Goal: Task Accomplishment & Management: Use online tool/utility

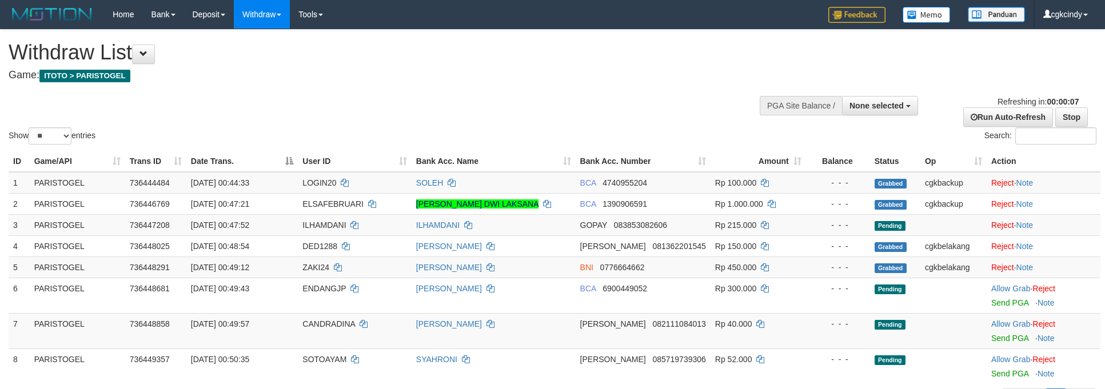
select select
select select "**"
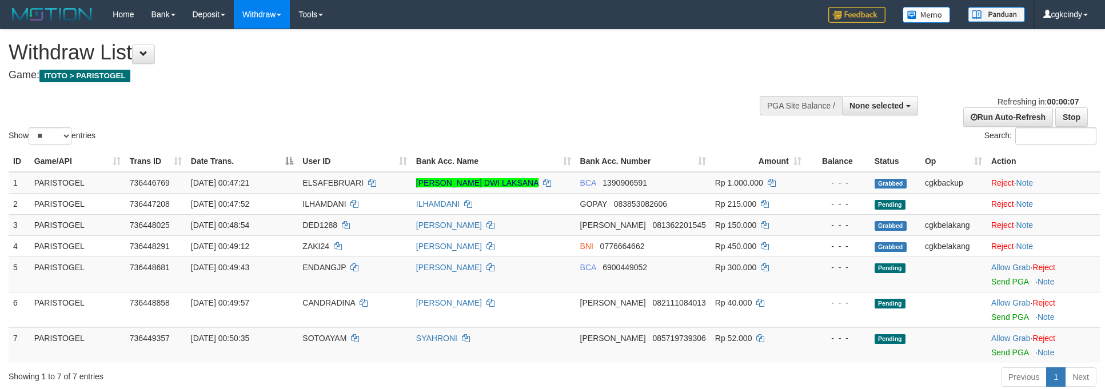
select select
select select "**"
click at [684, 66] on div "Withdraw List Game: ITOTO > PARISTOGEL" at bounding box center [367, 60] width 717 height 39
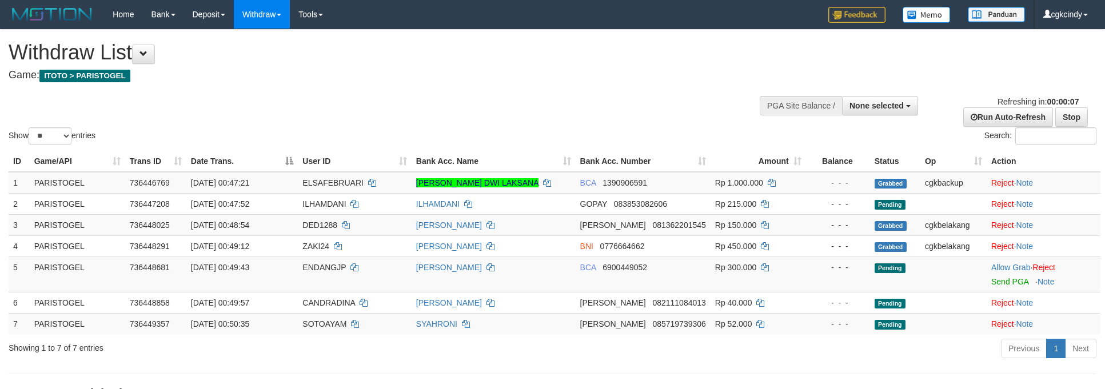
select select
select select "**"
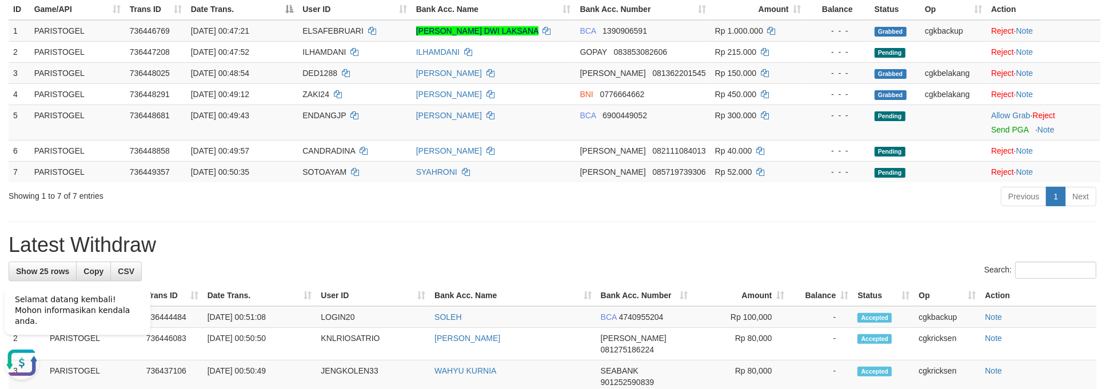
click at [362, 247] on h1 "Latest Withdraw" at bounding box center [553, 245] width 1088 height 23
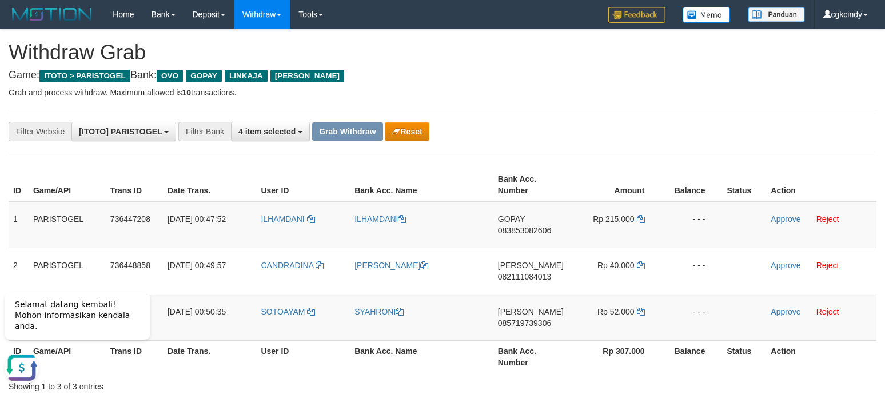
scroll to position [136, 0]
click at [276, 227] on td "ILHAMDANI" at bounding box center [303, 224] width 94 height 47
copy link "ILHAMDANI"
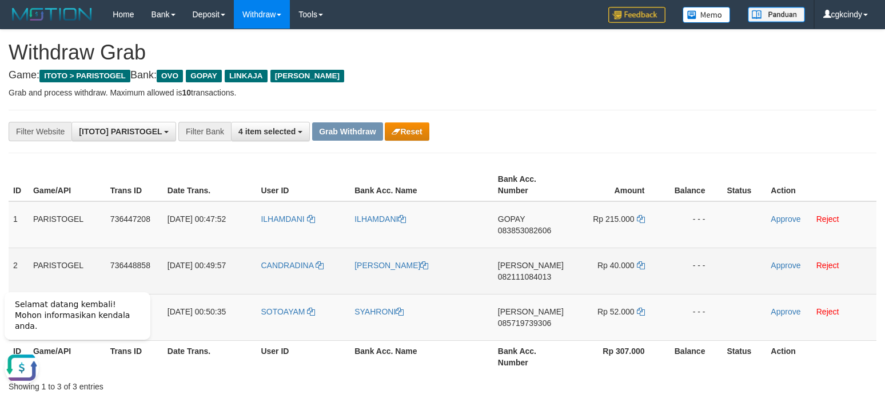
click at [289, 277] on td "CANDRADINA" at bounding box center [303, 271] width 94 height 46
copy link "CANDRADINA"
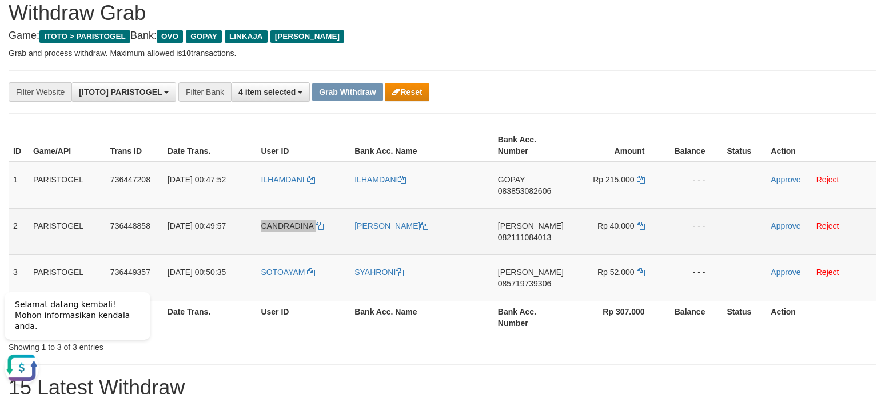
scroll to position [76, 0]
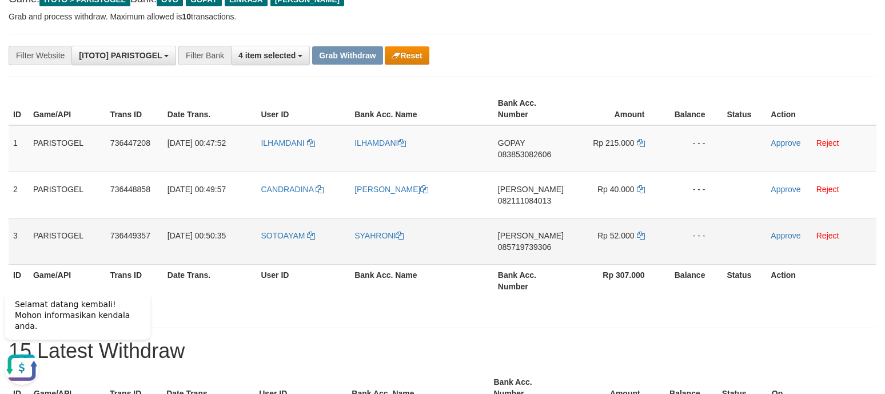
click at [261, 250] on td "SOTOAYAM" at bounding box center [303, 241] width 94 height 46
copy link "SOTOAYAM"
click at [14, 148] on td "1" at bounding box center [19, 148] width 20 height 47
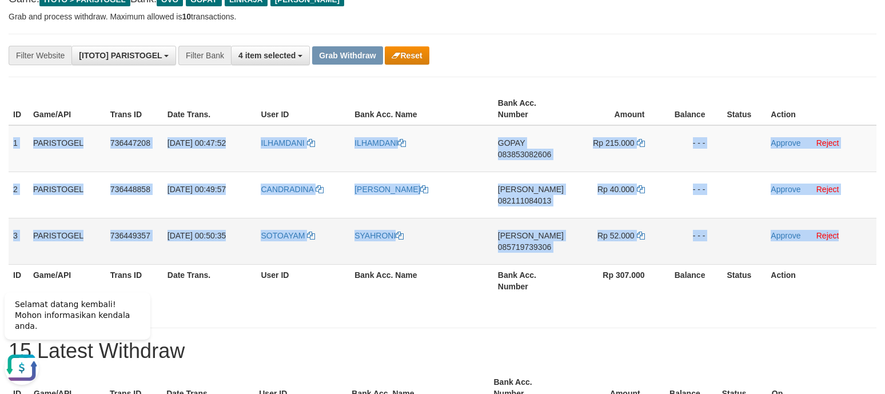
click at [835, 246] on td "Approve Reject" at bounding box center [821, 241] width 110 height 46
copy tbody "1 PARISTOGEL 736447208 25/09/2025 00:47:52 ILHAMDANI ILHAMDANI GOPAY 0838530826…"
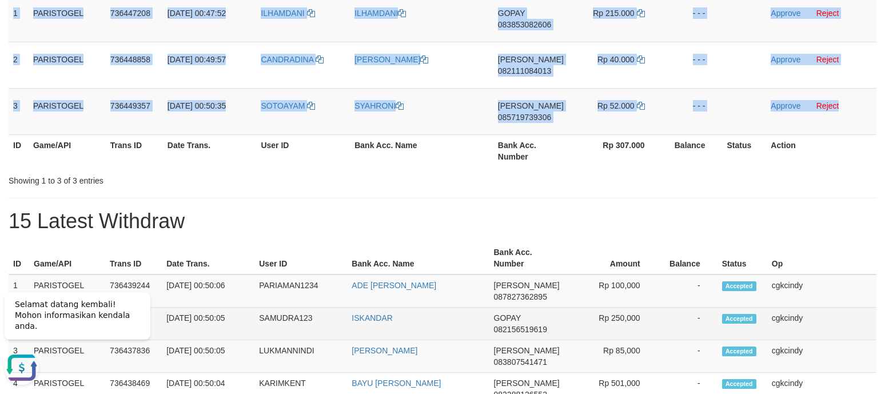
scroll to position [305, 0]
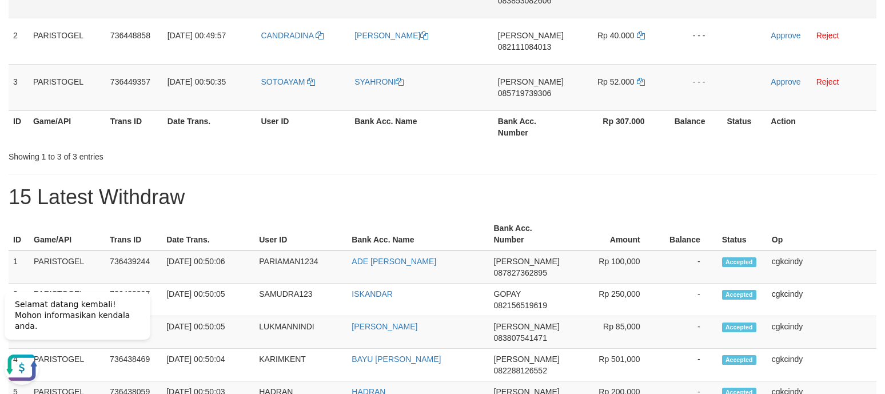
scroll to position [76, 0]
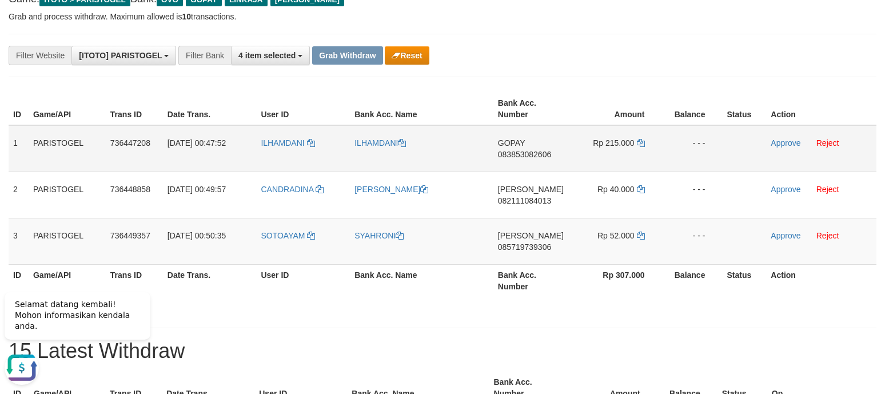
click at [512, 152] on span "083853082606" at bounding box center [524, 154] width 53 height 9
click at [643, 138] on link at bounding box center [641, 142] width 8 height 9
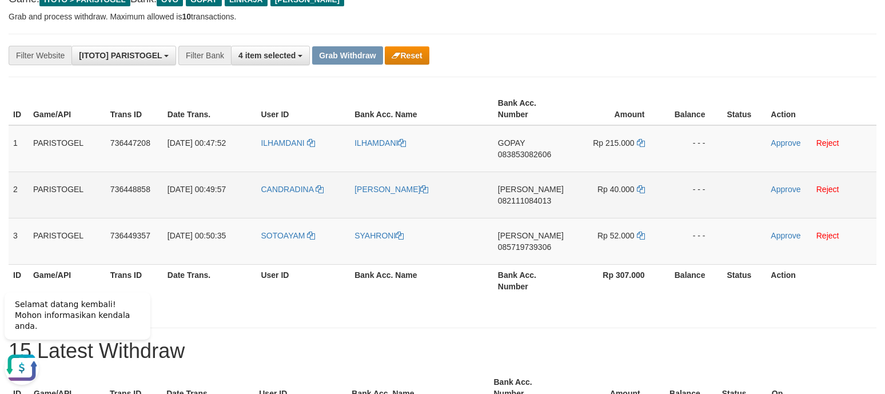
drag, startPoint x: 547, startPoint y: 200, endPoint x: 487, endPoint y: 248, distance: 76.1
click at [547, 200] on span "082111084013" at bounding box center [524, 200] width 53 height 9
click at [516, 202] on span "082111084013" at bounding box center [524, 200] width 53 height 9
click at [515, 204] on span "082111084013" at bounding box center [524, 200] width 53 height 9
click at [520, 200] on span "082111084013" at bounding box center [524, 200] width 53 height 9
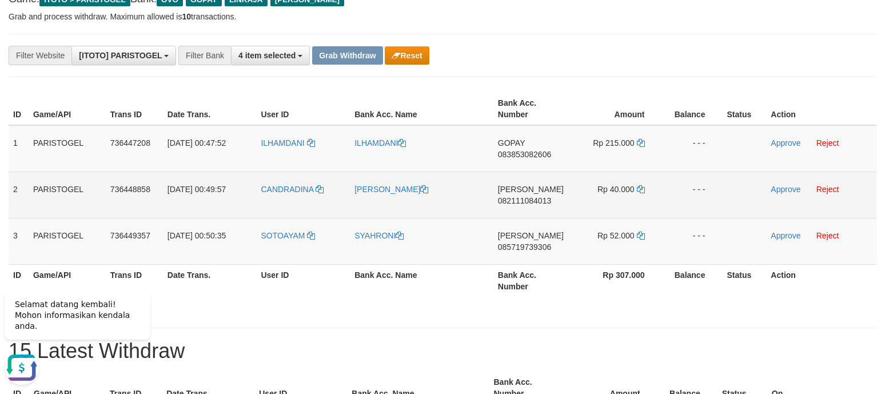
click at [646, 188] on td "Rp 40.000" at bounding box center [616, 195] width 91 height 46
click at [645, 188] on td "Rp 40.000" at bounding box center [616, 195] width 91 height 46
click at [643, 189] on icon at bounding box center [641, 189] width 8 height 8
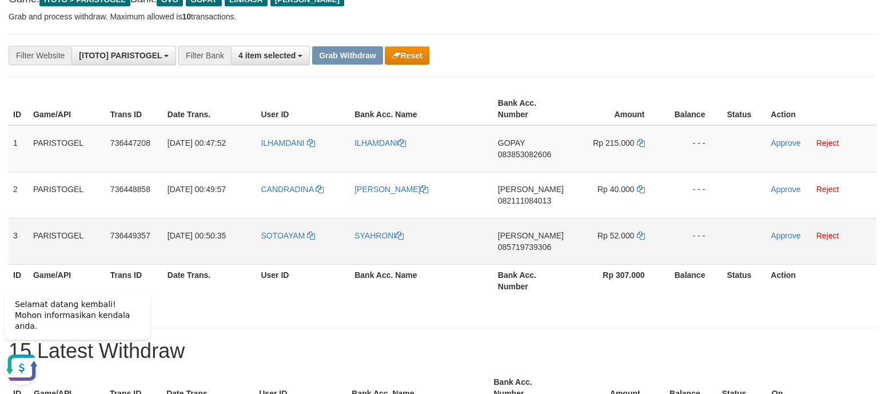
click at [535, 246] on span "085719739306" at bounding box center [524, 246] width 53 height 9
click at [639, 237] on icon at bounding box center [641, 236] width 8 height 8
click at [785, 142] on link "Approve" at bounding box center [786, 142] width 30 height 9
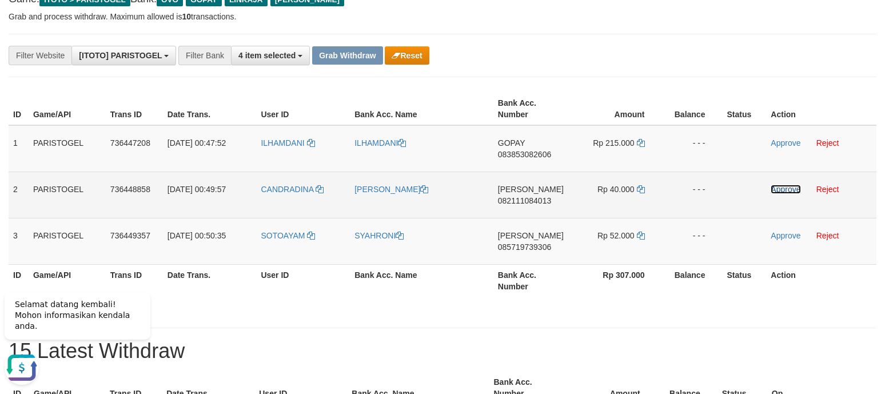
click at [780, 193] on link "Approve" at bounding box center [786, 189] width 30 height 9
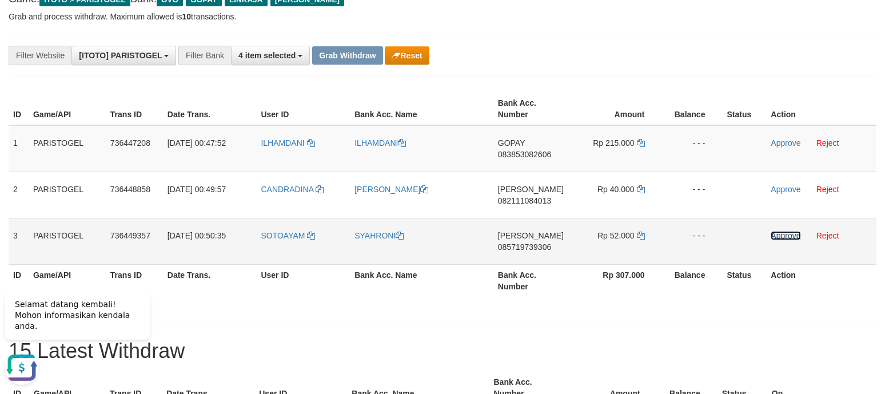
click at [774, 236] on link "Approve" at bounding box center [786, 235] width 30 height 9
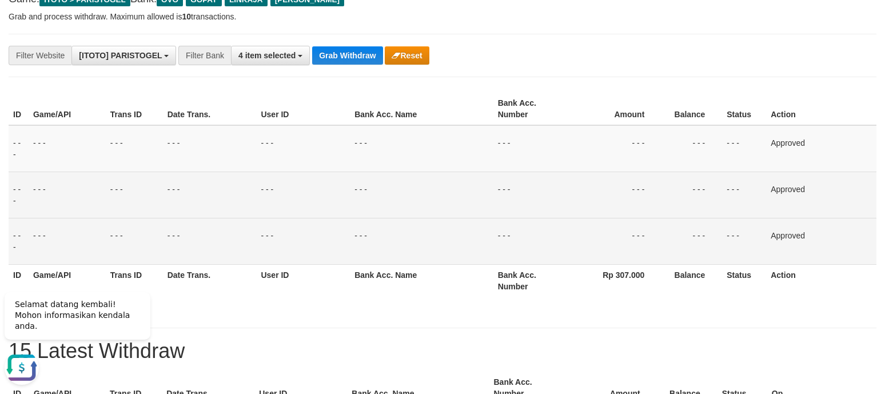
click at [663, 175] on td "- - -" at bounding box center [691, 195] width 61 height 46
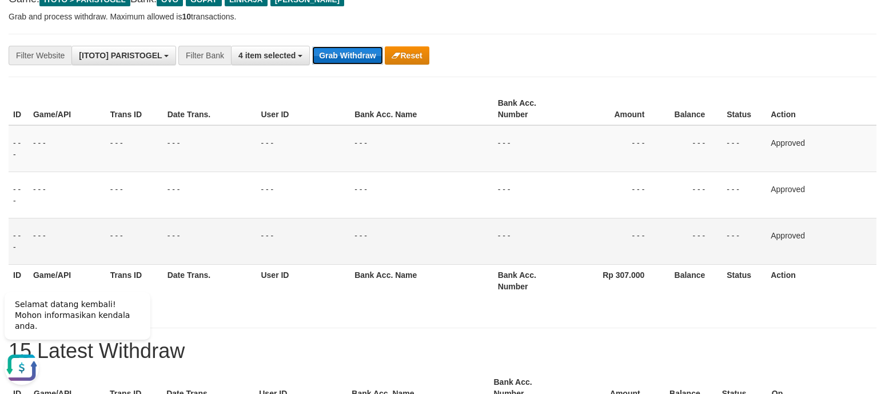
click at [336, 46] on button "Grab Withdraw" at bounding box center [347, 55] width 70 height 18
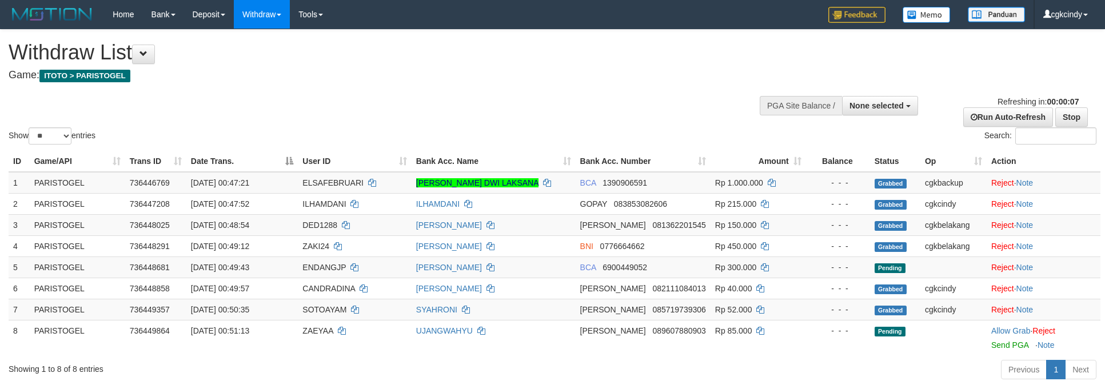
select select
select select "**"
